Goal: Navigation & Orientation: Find specific page/section

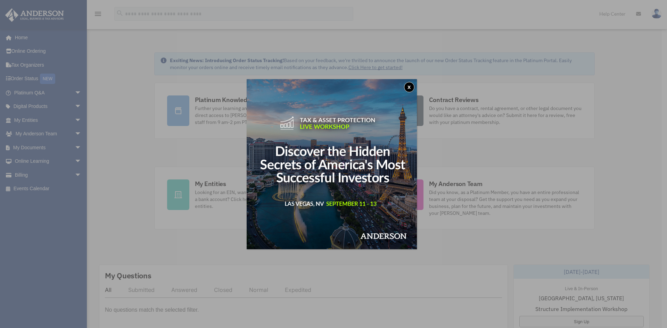
click at [412, 88] on button "x" at bounding box center [409, 87] width 10 height 10
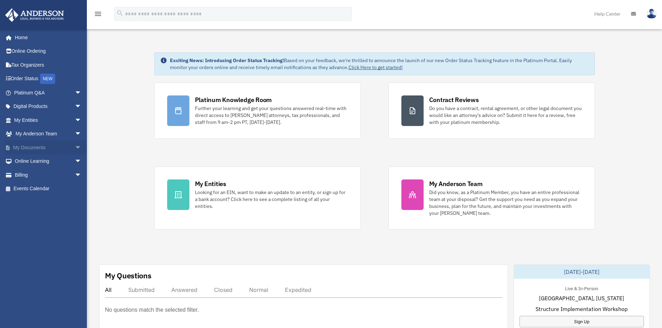
click at [27, 147] on link "My Documents arrow_drop_down" at bounding box center [48, 148] width 87 height 14
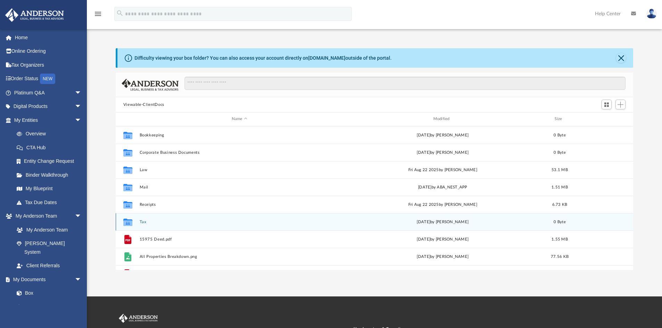
scroll to position [13, 0]
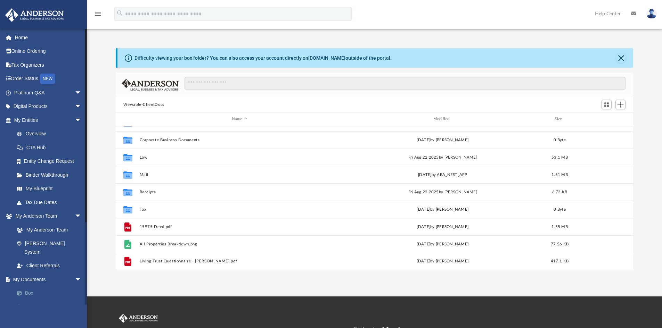
click at [30, 287] on link "Box" at bounding box center [51, 294] width 82 height 14
click at [35, 287] on link "Box" at bounding box center [51, 294] width 82 height 14
click at [31, 287] on link "Box" at bounding box center [51, 294] width 82 height 14
click at [24, 291] on span at bounding box center [23, 293] width 5 height 5
click at [25, 287] on link "Box" at bounding box center [51, 294] width 82 height 14
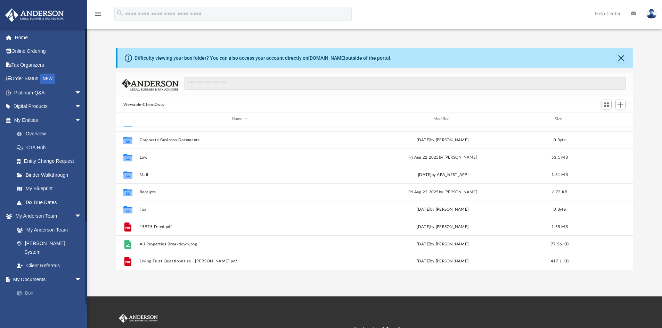
click at [25, 287] on link "Box" at bounding box center [51, 294] width 82 height 14
click at [44, 230] on link "My Anderson Team" at bounding box center [51, 230] width 82 height 14
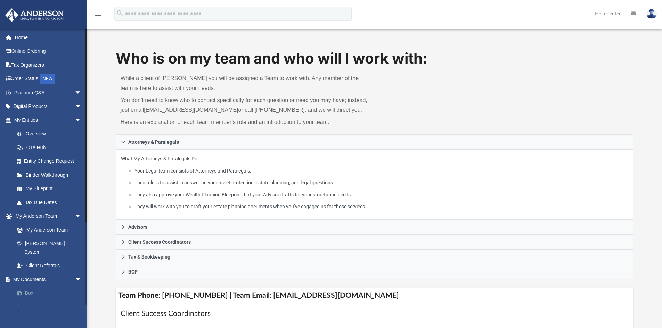
click at [38, 287] on link "Box" at bounding box center [51, 294] width 82 height 14
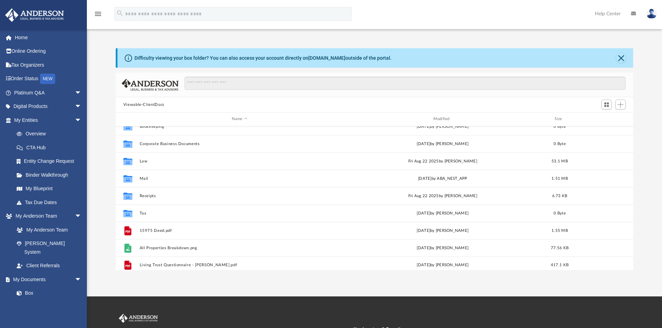
scroll to position [13, 0]
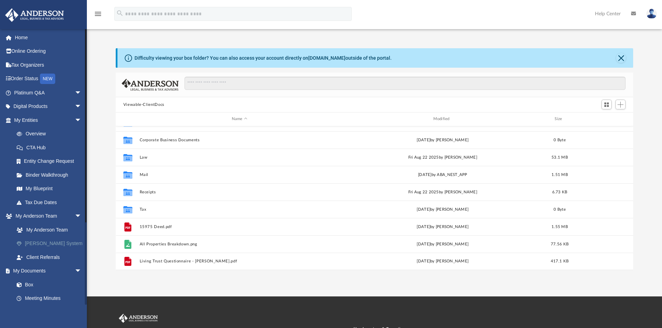
click at [35, 245] on link "[PERSON_NAME] System" at bounding box center [51, 244] width 82 height 14
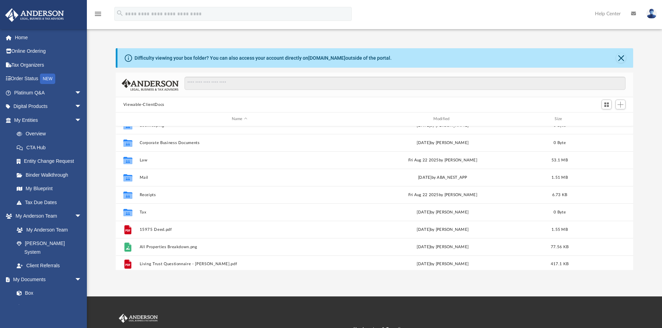
scroll to position [13, 0]
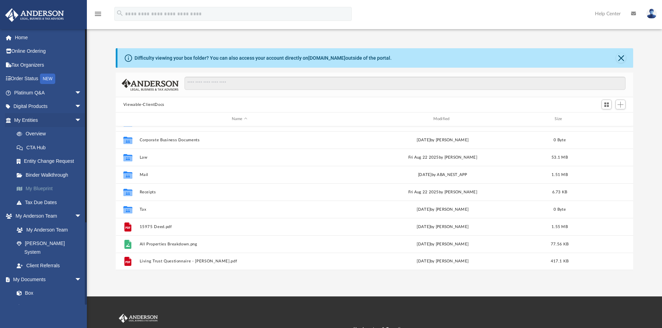
click at [38, 190] on link "My Blueprint" at bounding box center [51, 189] width 82 height 14
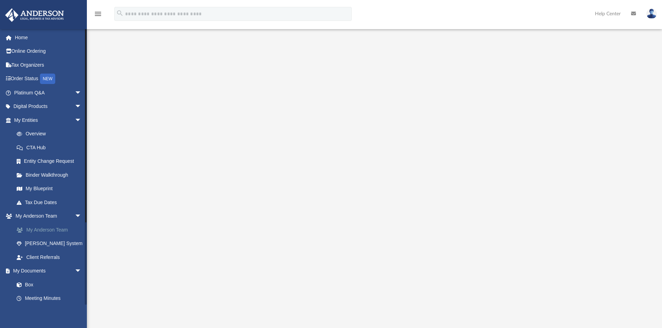
click at [36, 230] on link "My Anderson Team" at bounding box center [51, 230] width 82 height 14
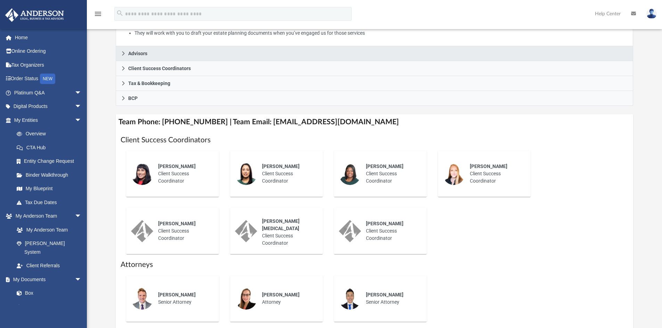
scroll to position [396, 0]
